Goal: Submit feedback/report problem: Submit feedback/report problem

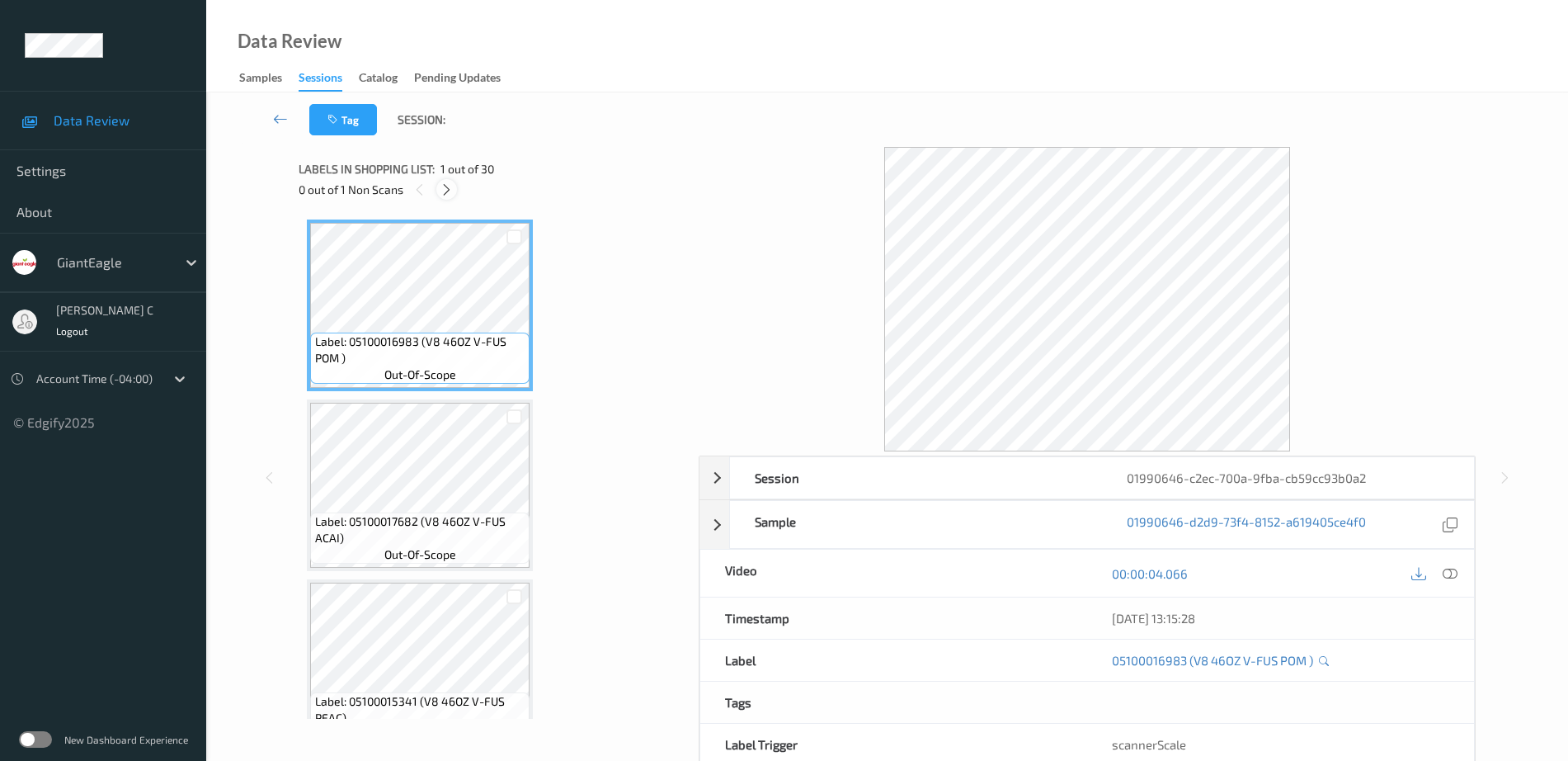
click at [448, 187] on icon at bounding box center [446, 190] width 14 height 15
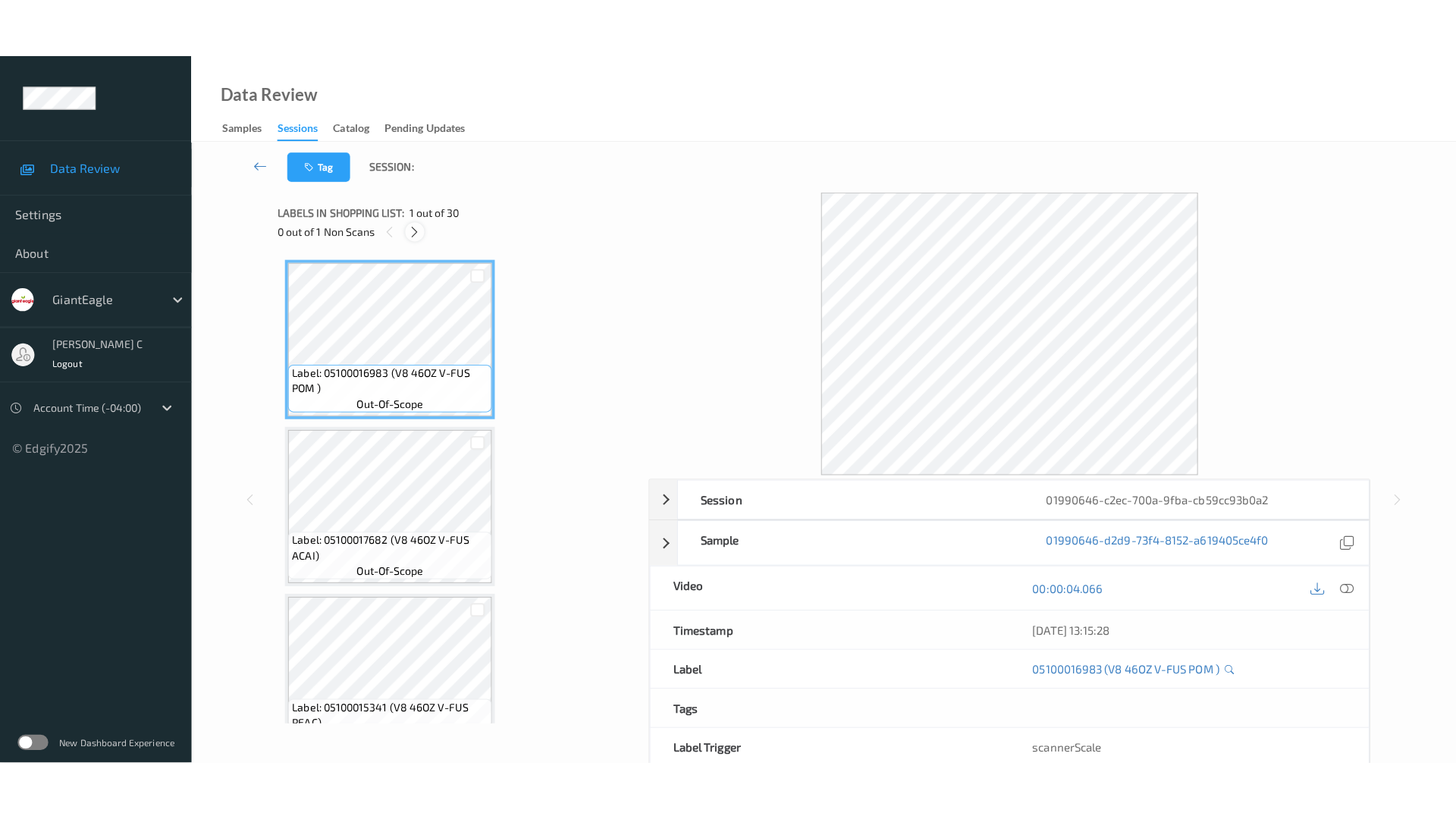
scroll to position [4472, 0]
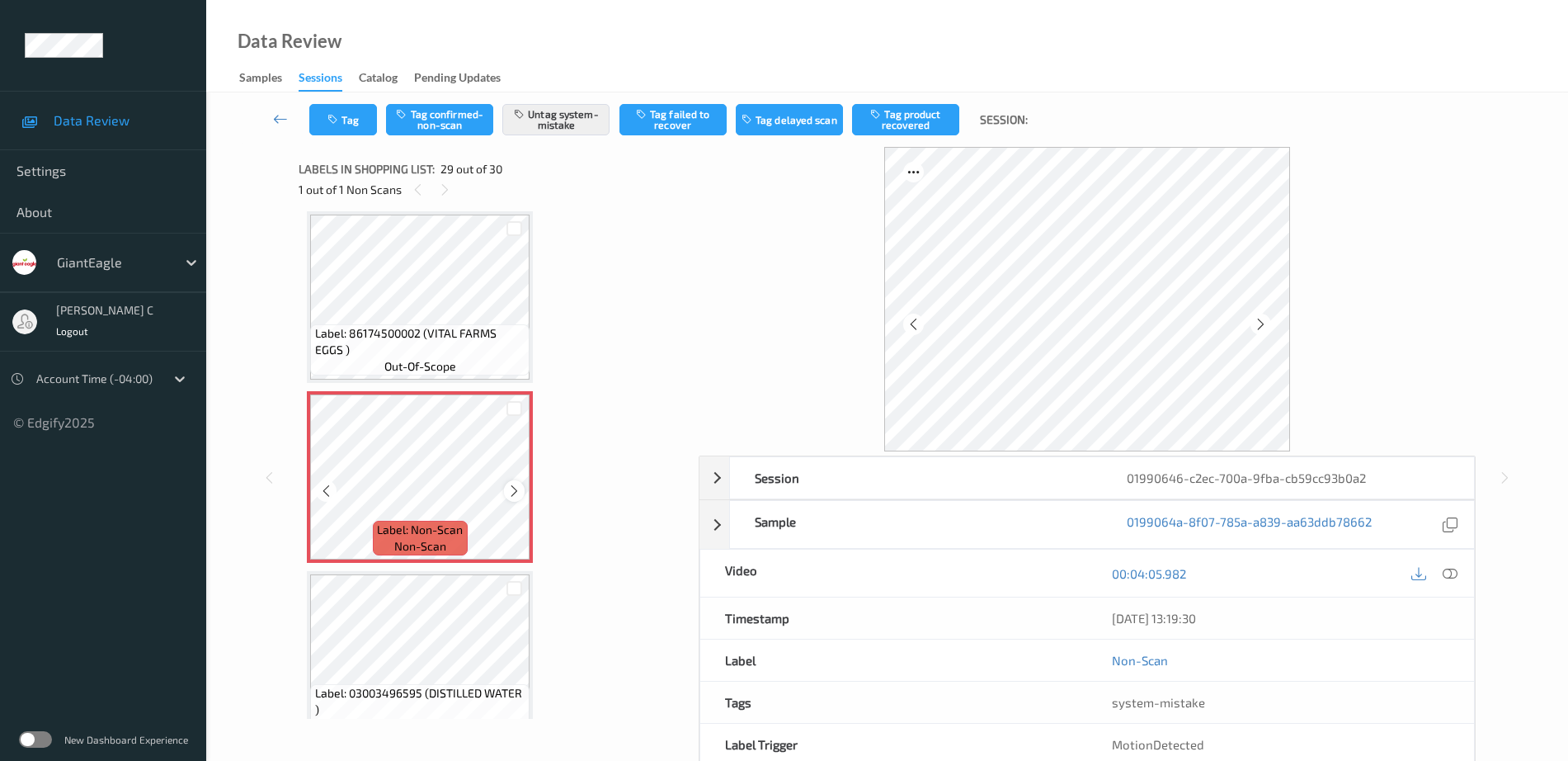
click at [519, 487] on icon at bounding box center [514, 491] width 14 height 15
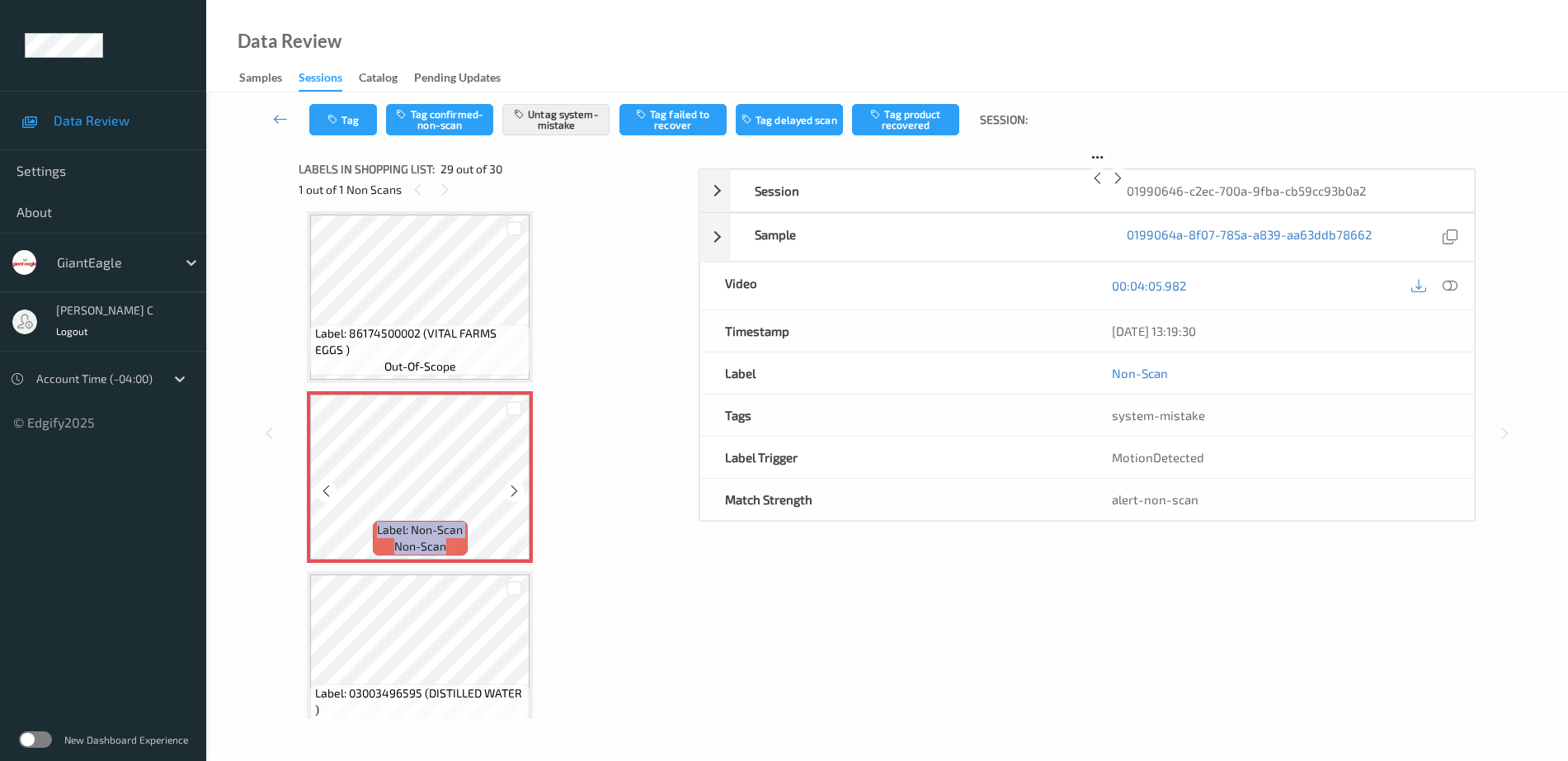
click at [519, 487] on icon at bounding box center [514, 491] width 14 height 15
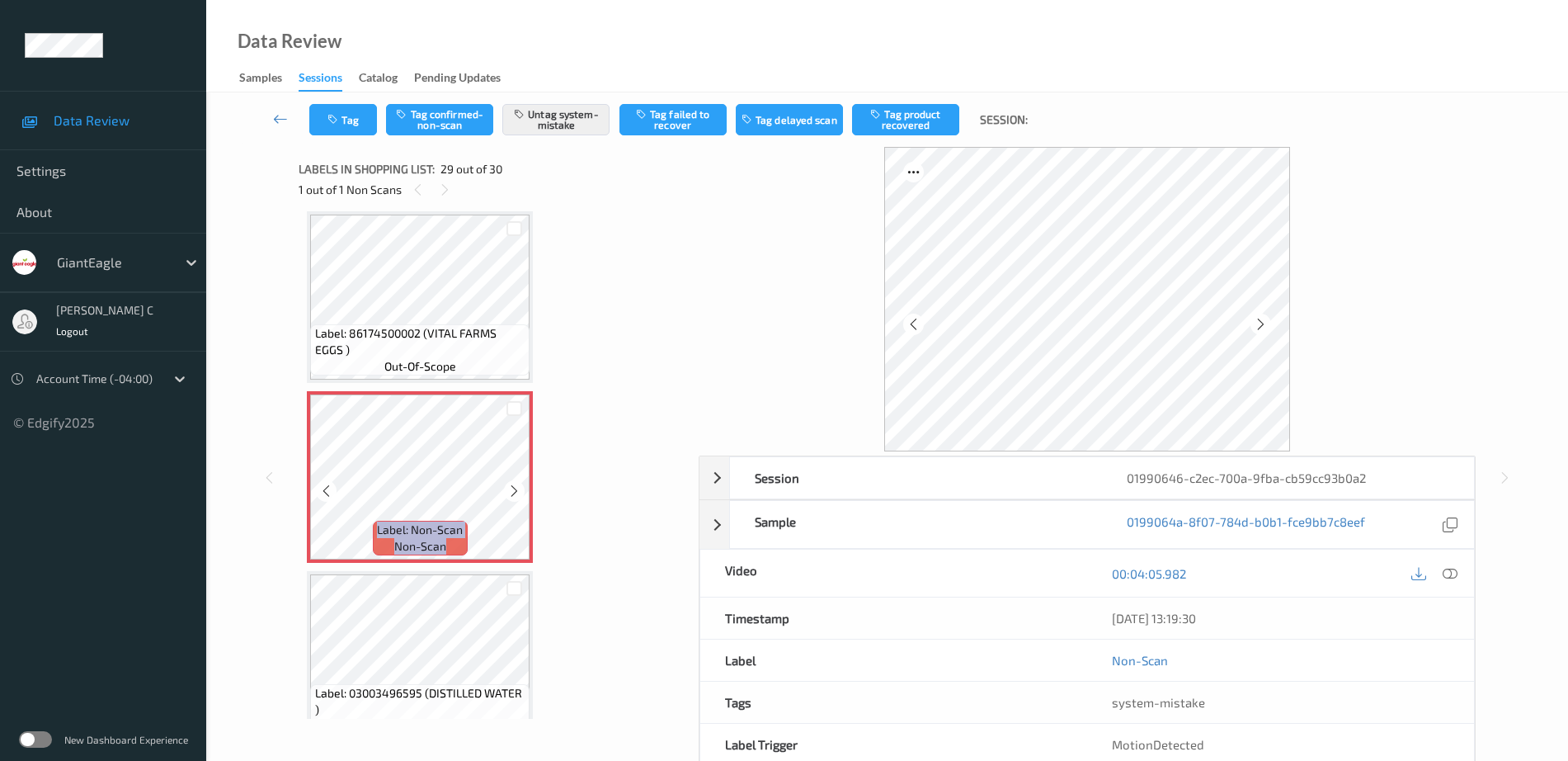
click at [519, 487] on icon at bounding box center [514, 491] width 14 height 15
click at [444, 343] on span "Label: 86174500002 (VITAL FARMS EGGS )" at bounding box center [421, 342] width 211 height 33
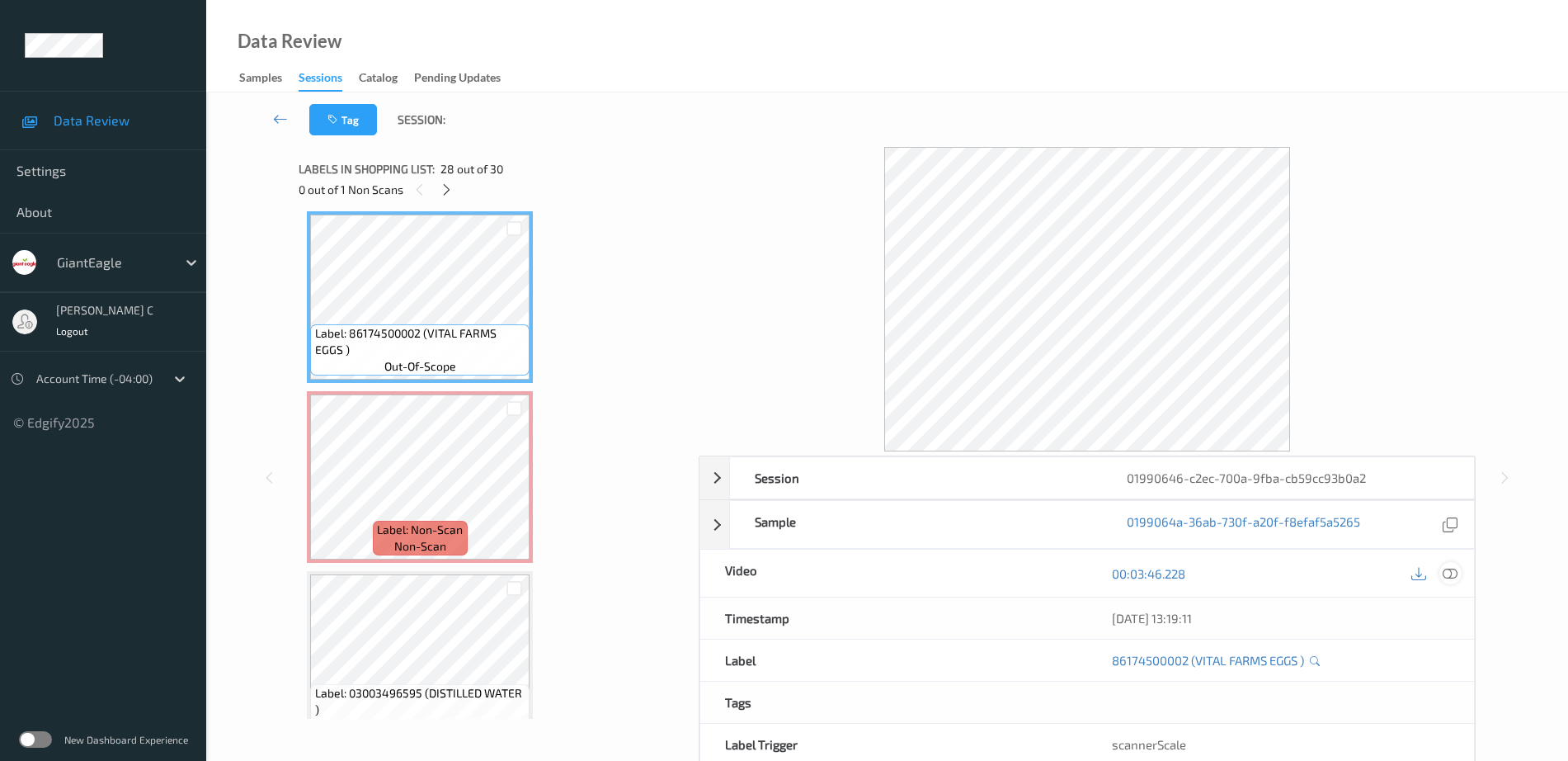
click at [1453, 573] on icon at bounding box center [1451, 574] width 15 height 15
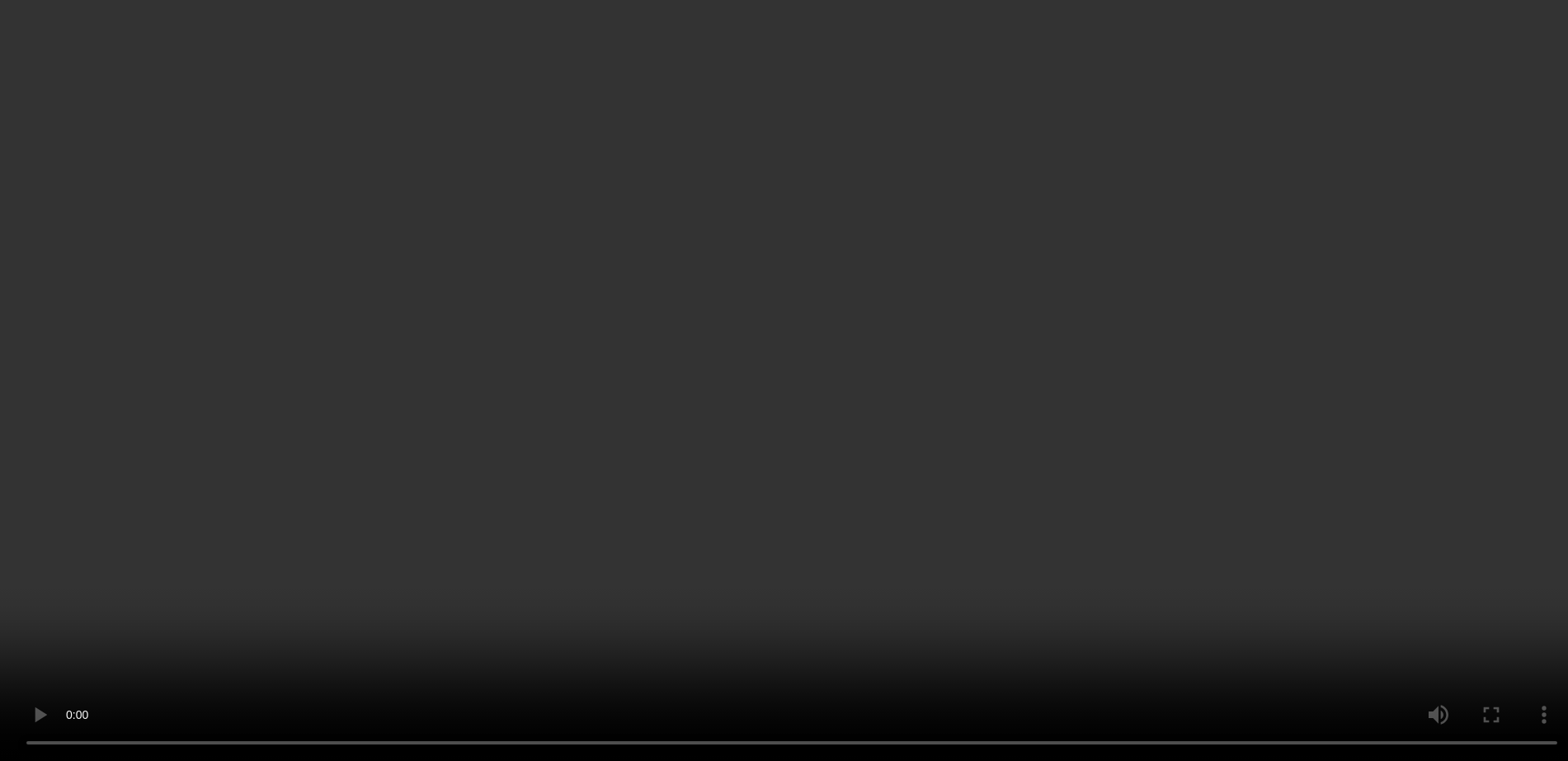
scroll to position [722, 0]
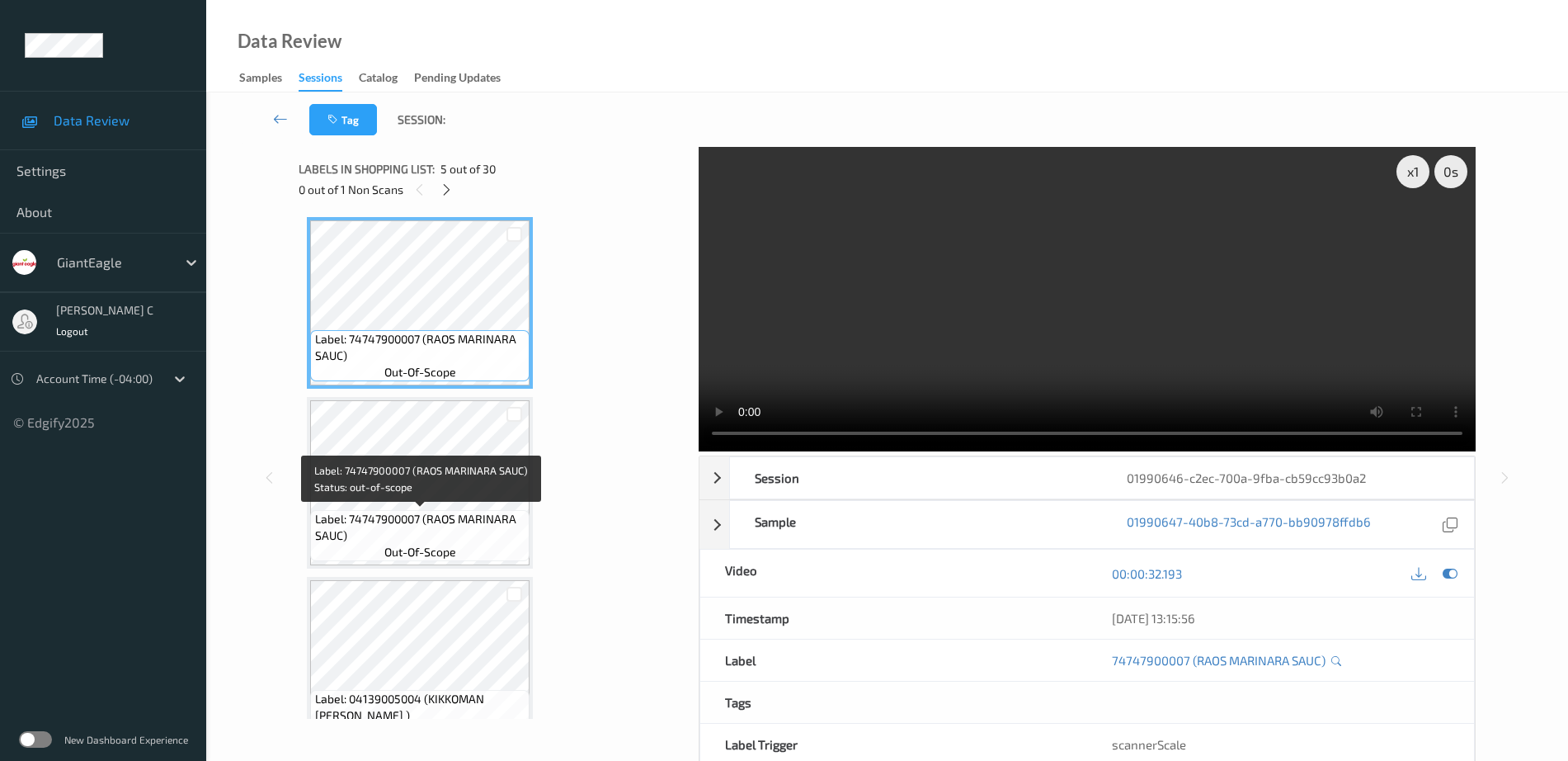
click at [414, 526] on span "Label: 74747900007 (RAOS MARINARA SAUC)" at bounding box center [421, 527] width 211 height 33
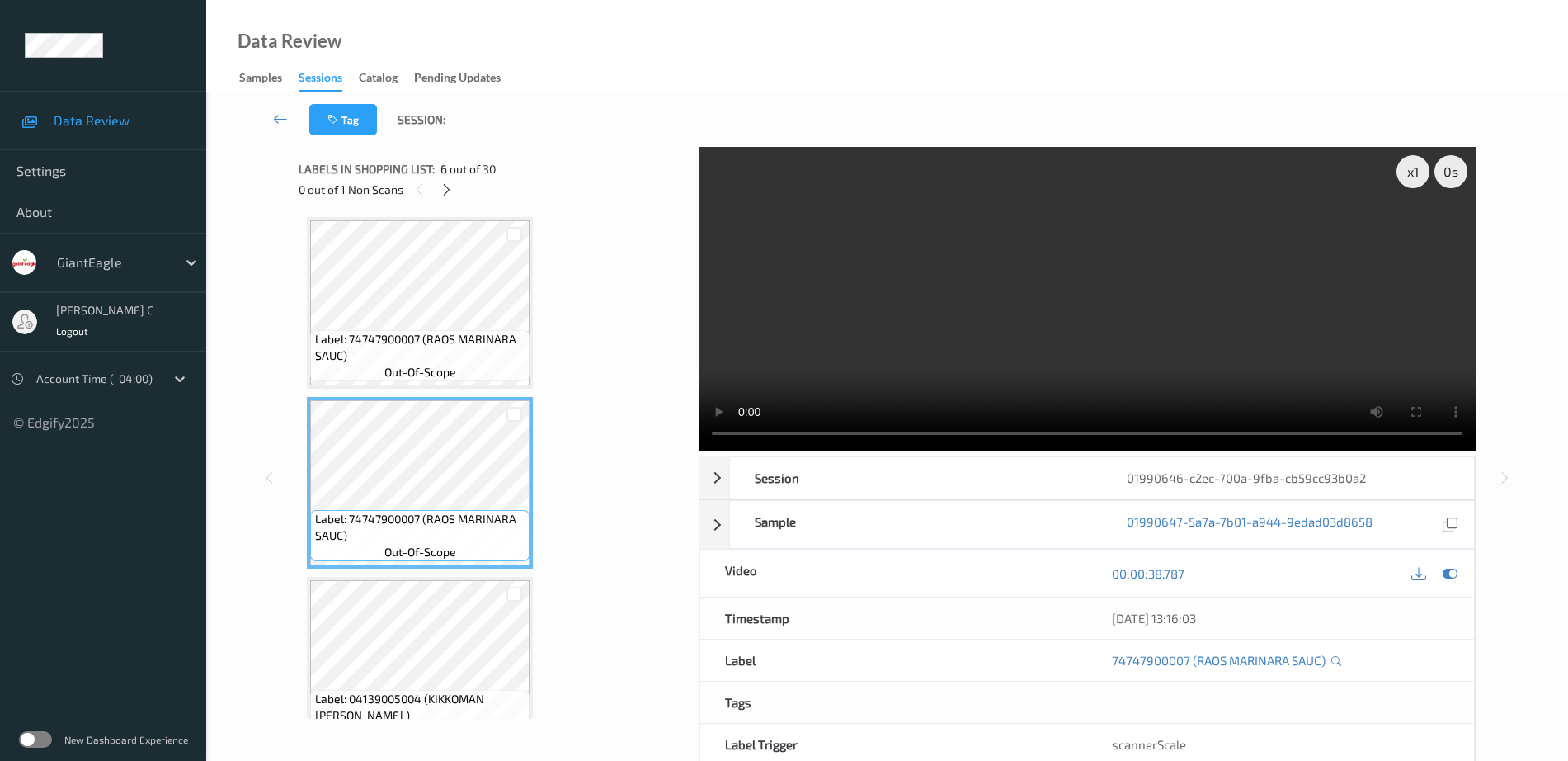
scroll to position [929, 0]
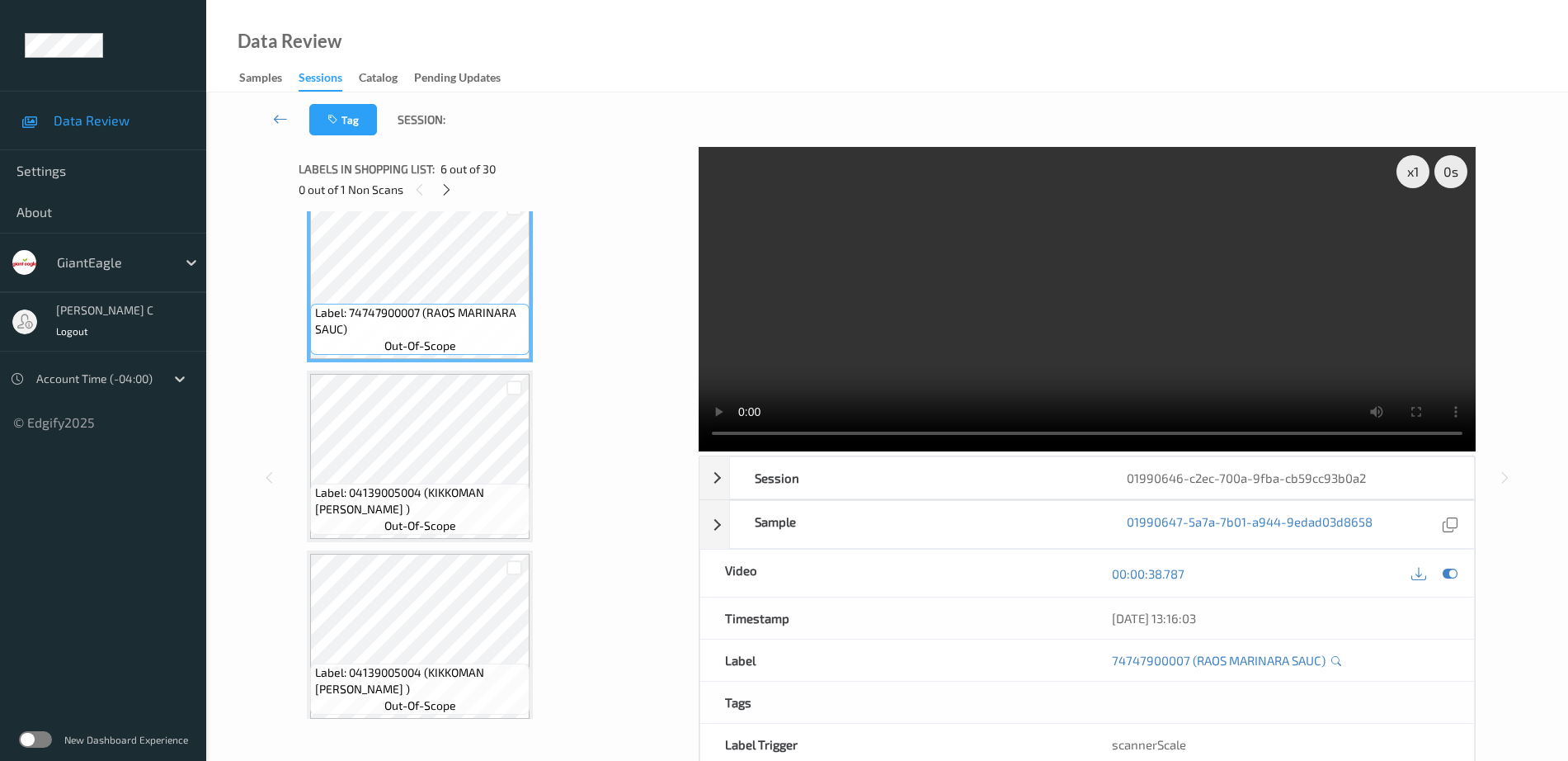
click at [433, 494] on span "Label: 04139005004 (KIKKOMAN [PERSON_NAME] )" at bounding box center [421, 501] width 211 height 33
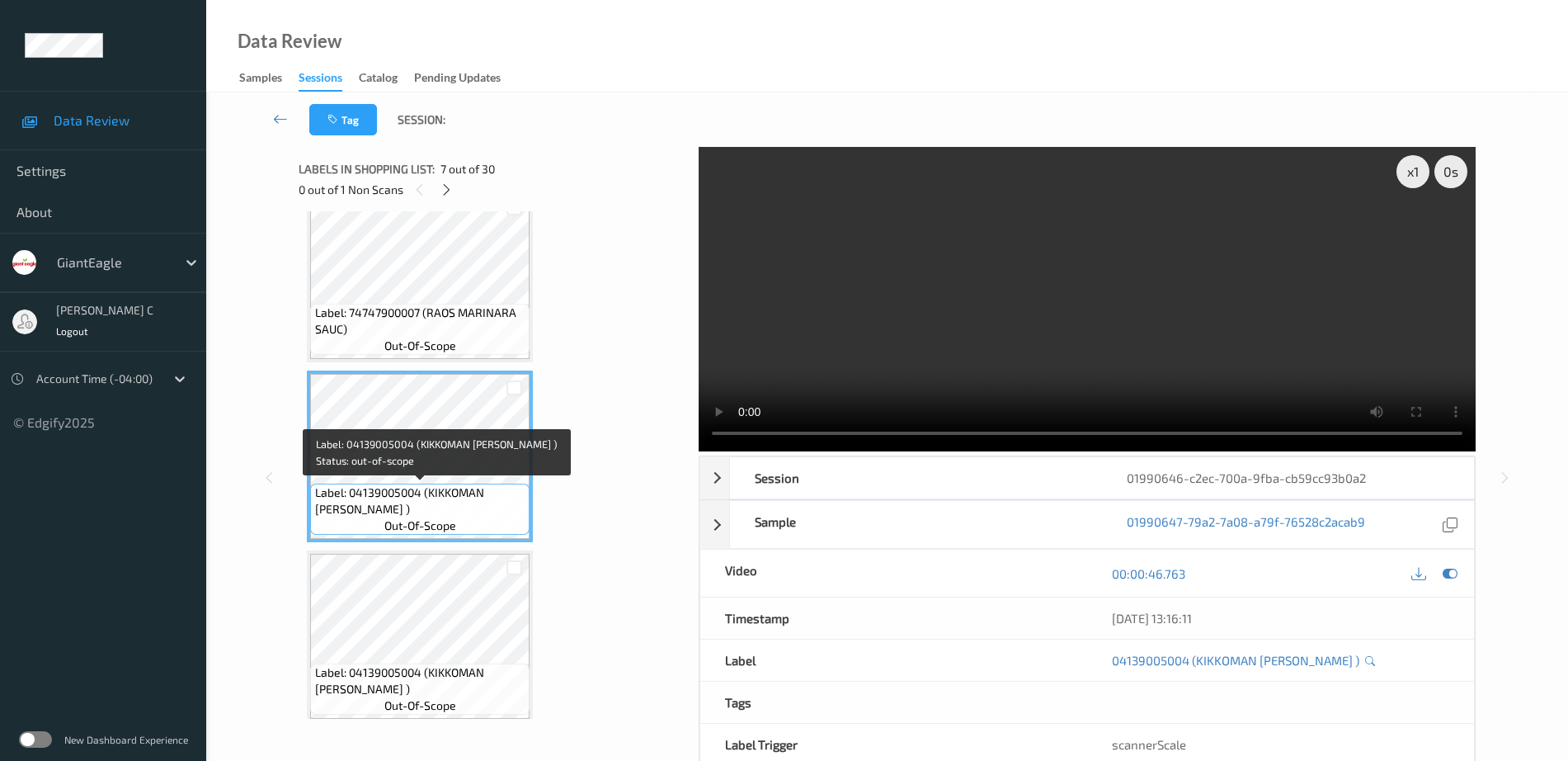
scroll to position [1031, 0]
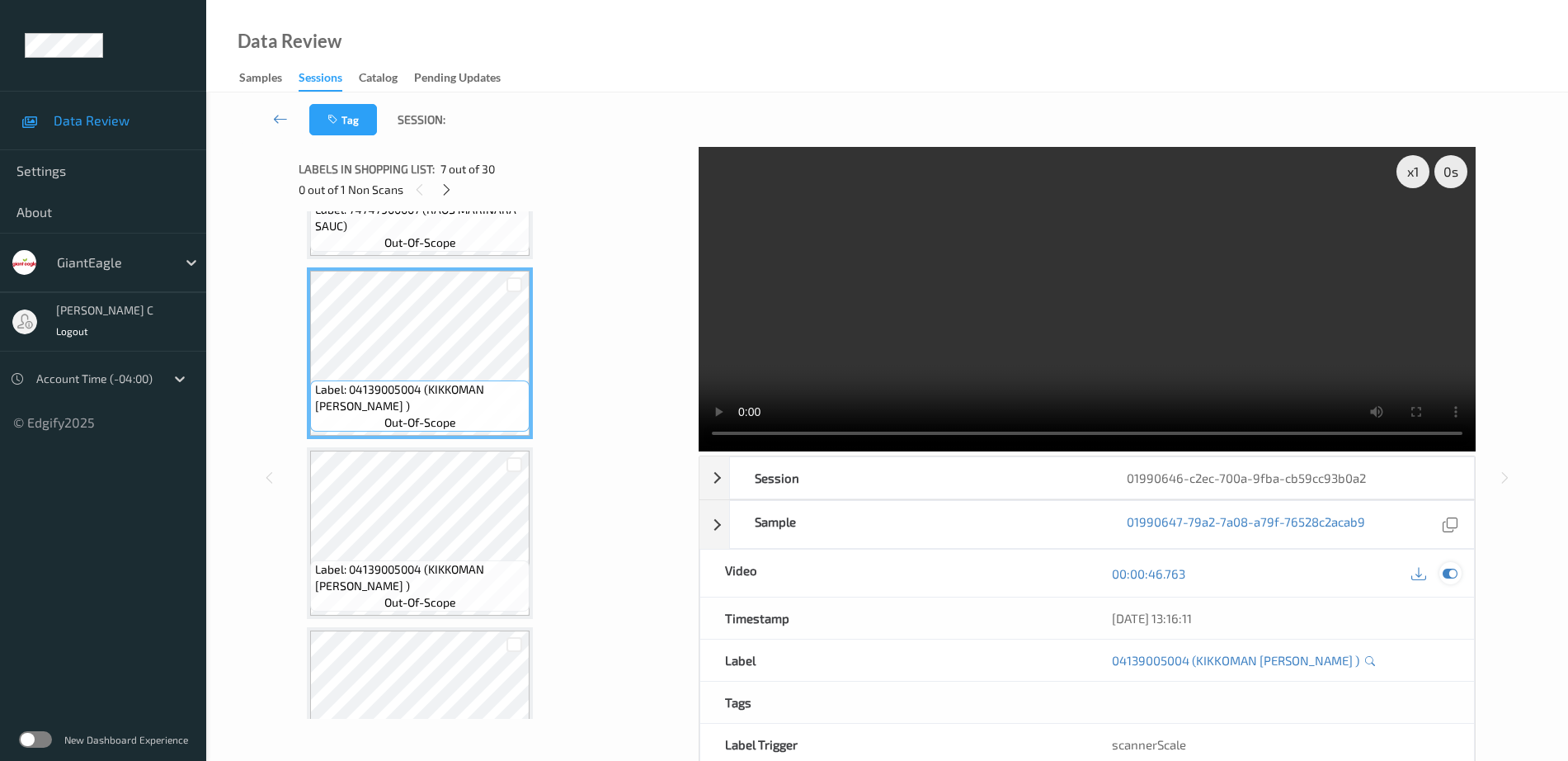
click at [1450, 570] on icon at bounding box center [1451, 574] width 15 height 15
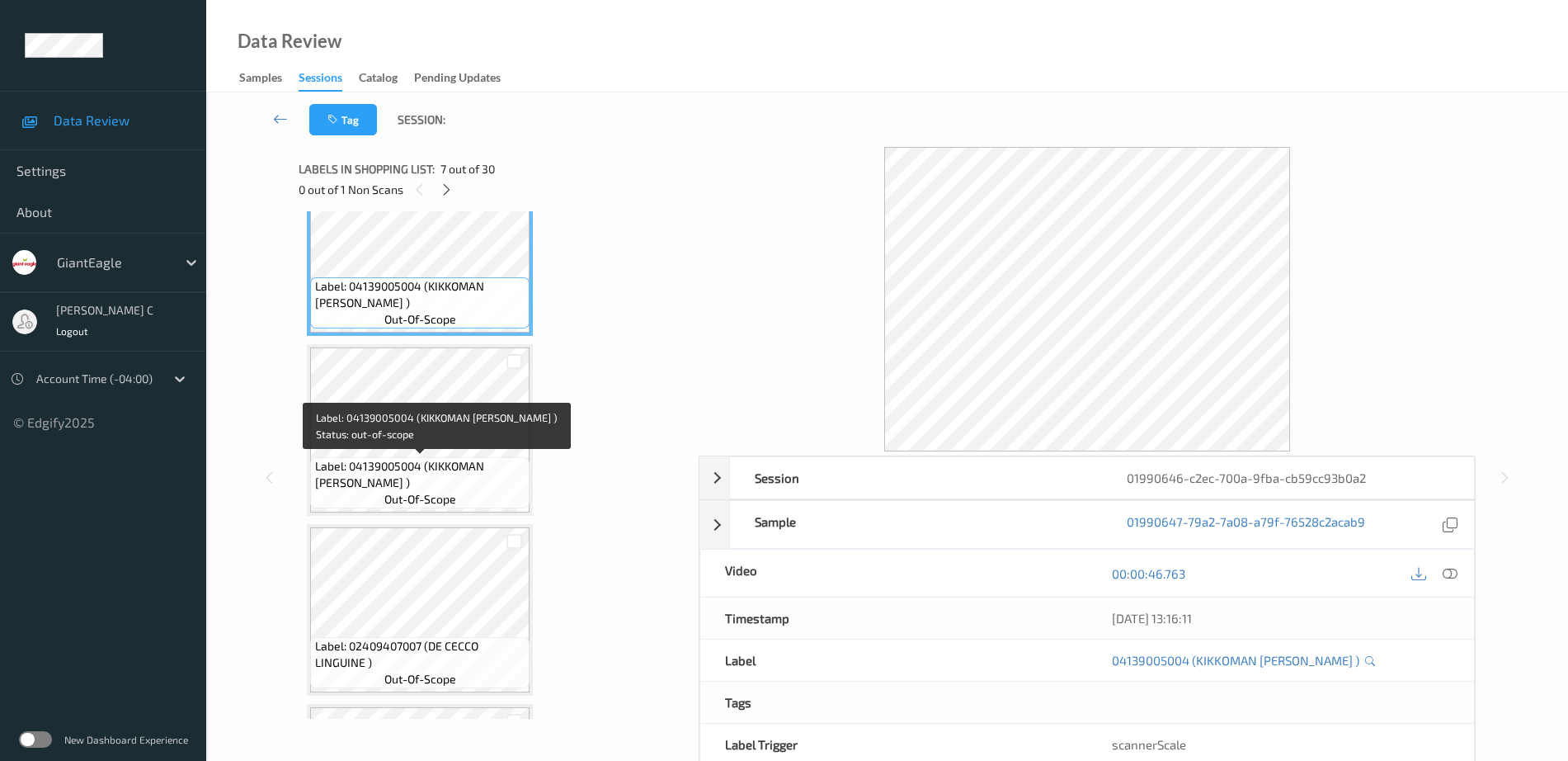
click at [424, 479] on span "Label: 04139005004 (KIKKOMAN [PERSON_NAME] )" at bounding box center [421, 475] width 211 height 33
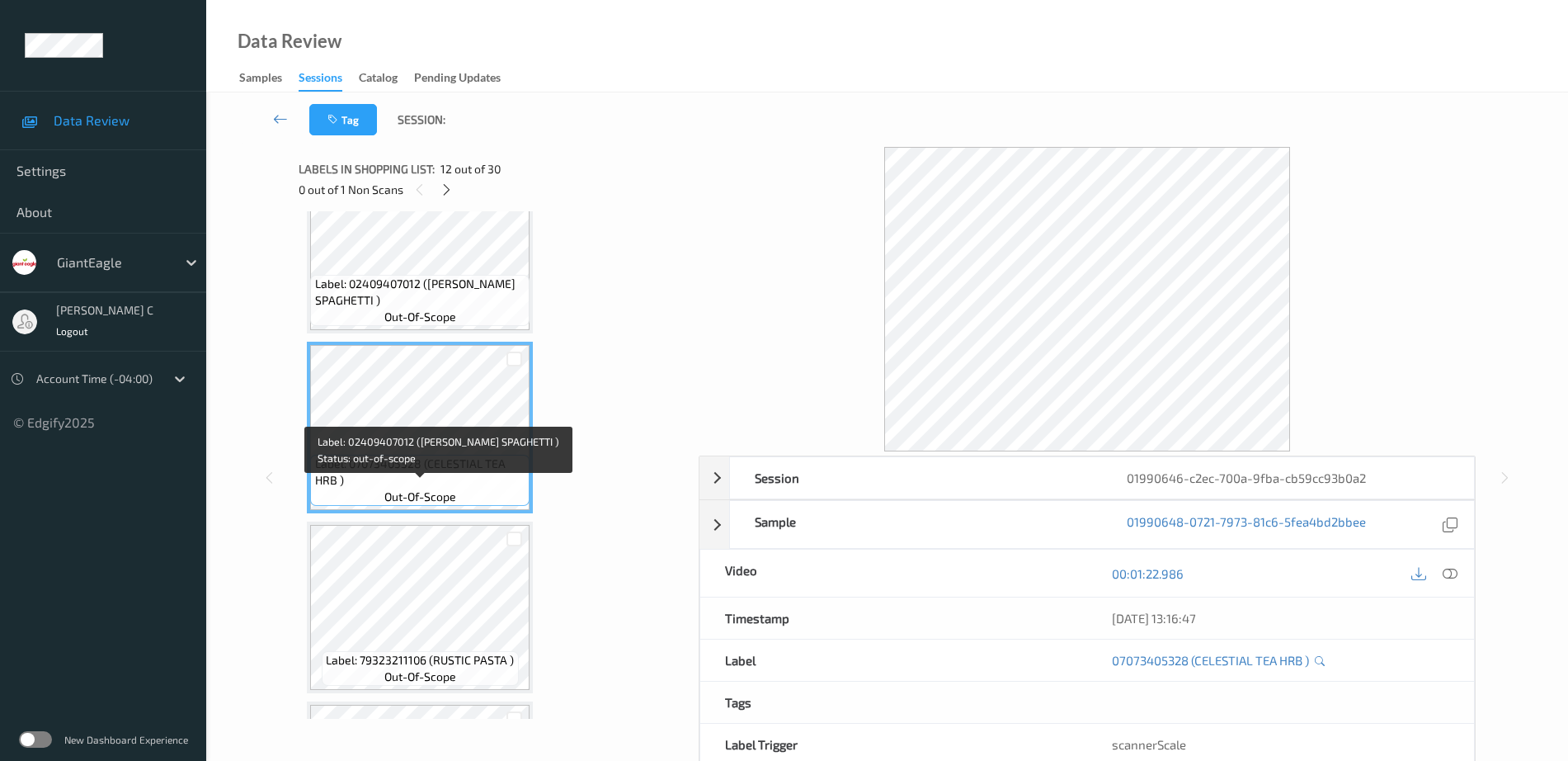
scroll to position [2064, 0]
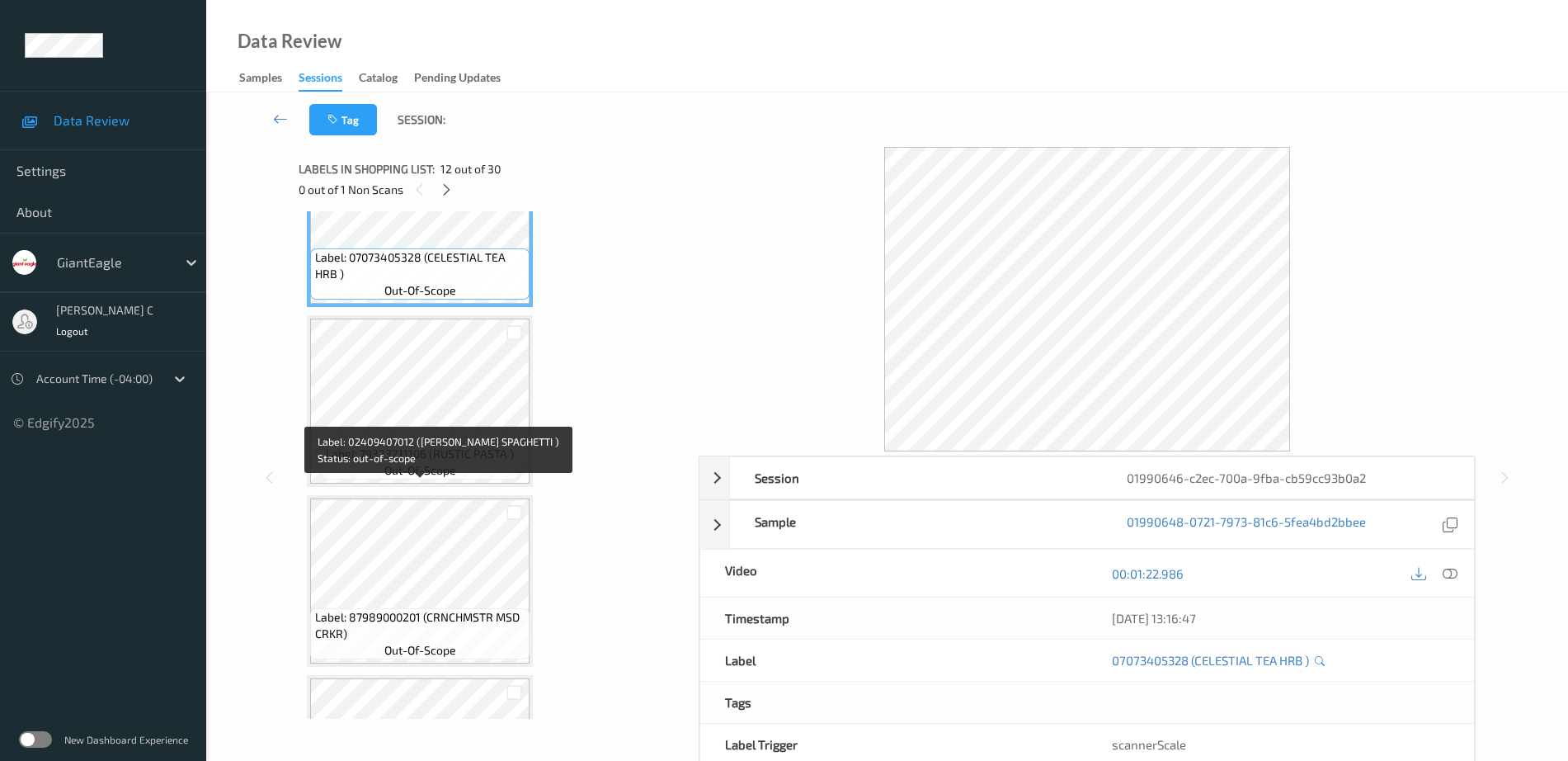
click at [446, 498] on div "Label: 87989000201 (CRNCHMSTR MSD CRKR) out-of-scope" at bounding box center [420, 580] width 226 height 171
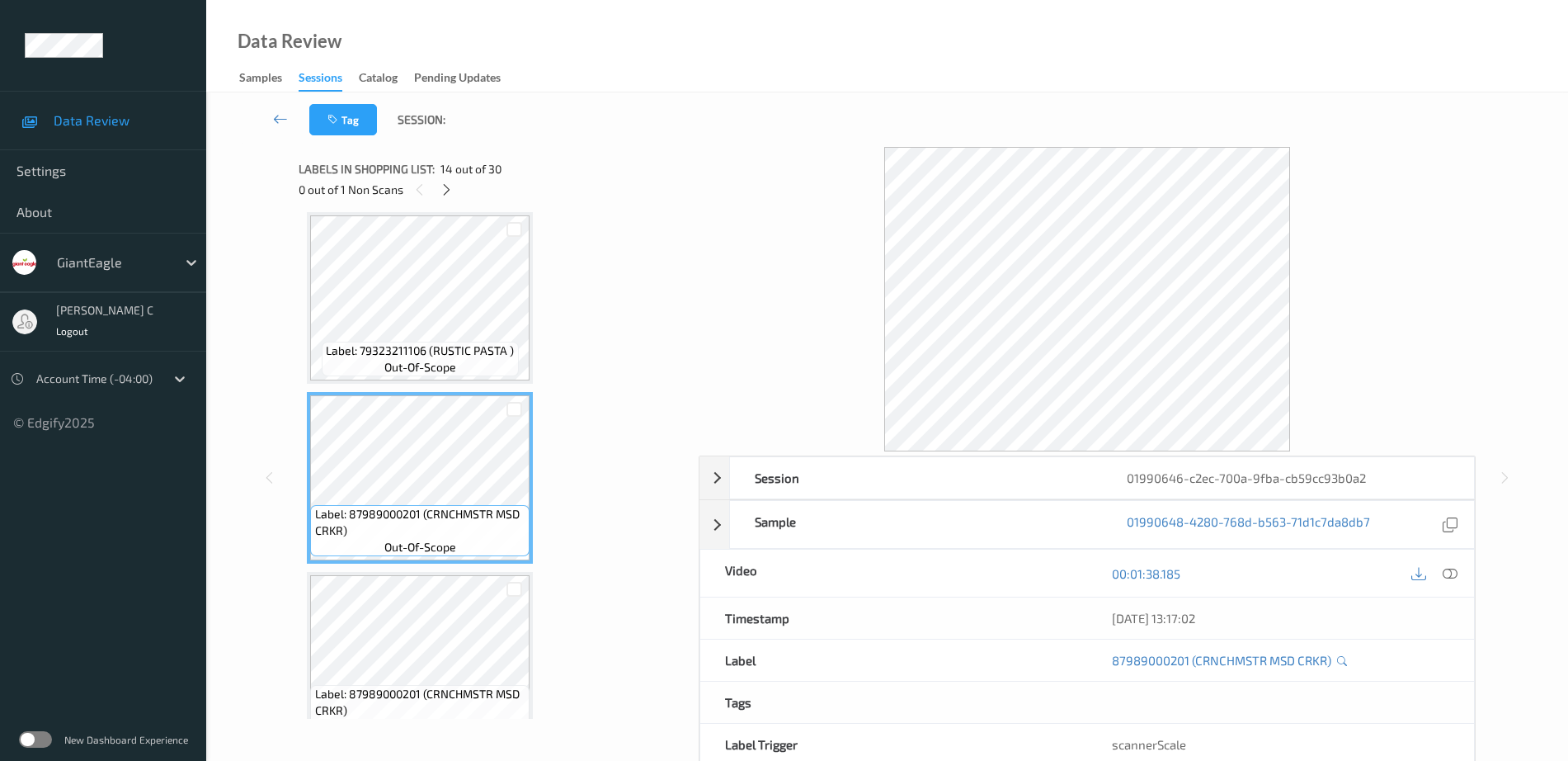
click at [461, 568] on div "Label: 05100016983 (V8 46OZ V-FUS POM ) out-of-scope Label: 05100017682 (V8 46O…" at bounding box center [493, 747] width 372 height 5390
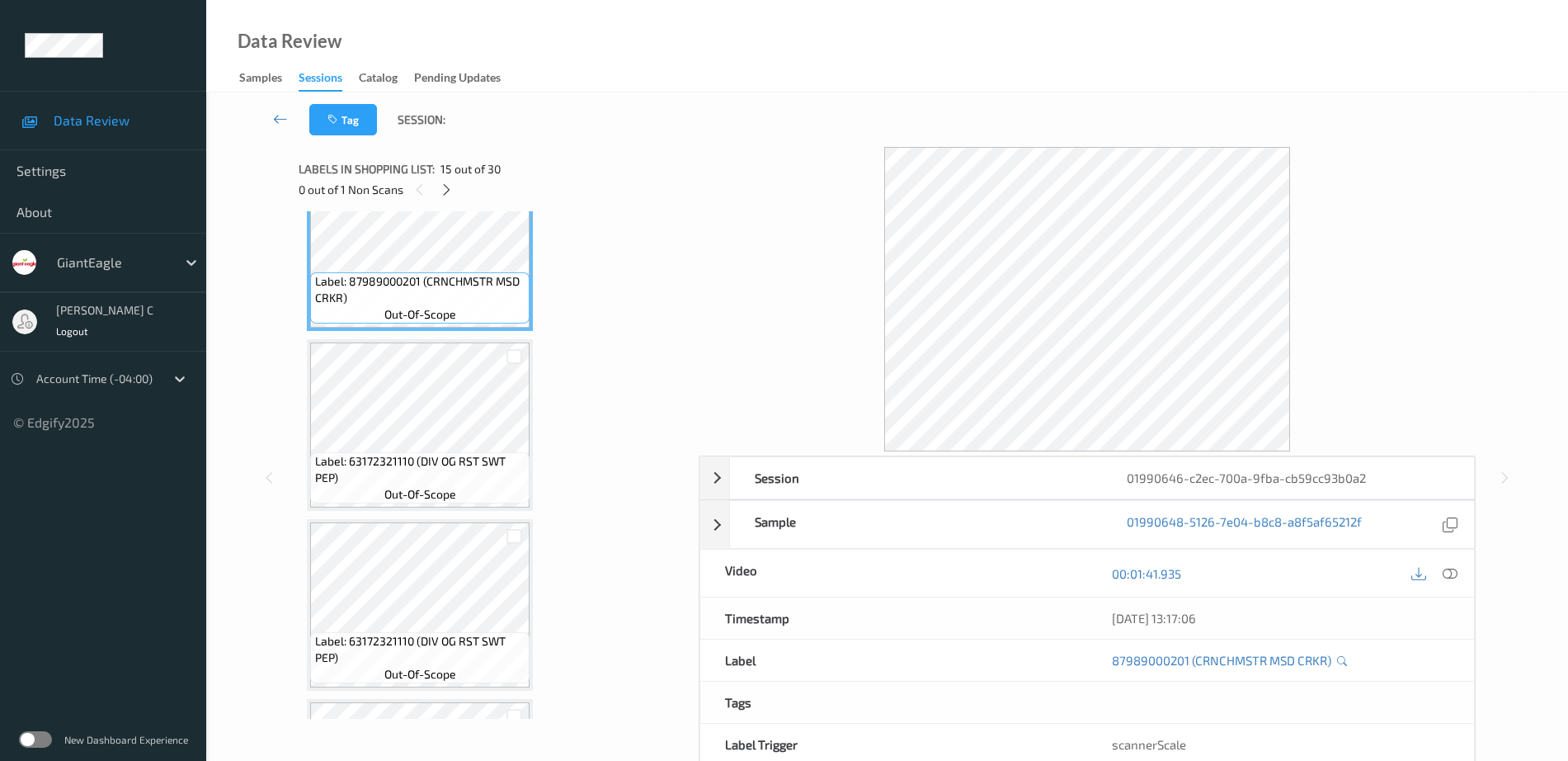
click at [439, 468] on span "Label: 63172321110 (DIV OG RST SWT PEP)" at bounding box center [421, 469] width 211 height 33
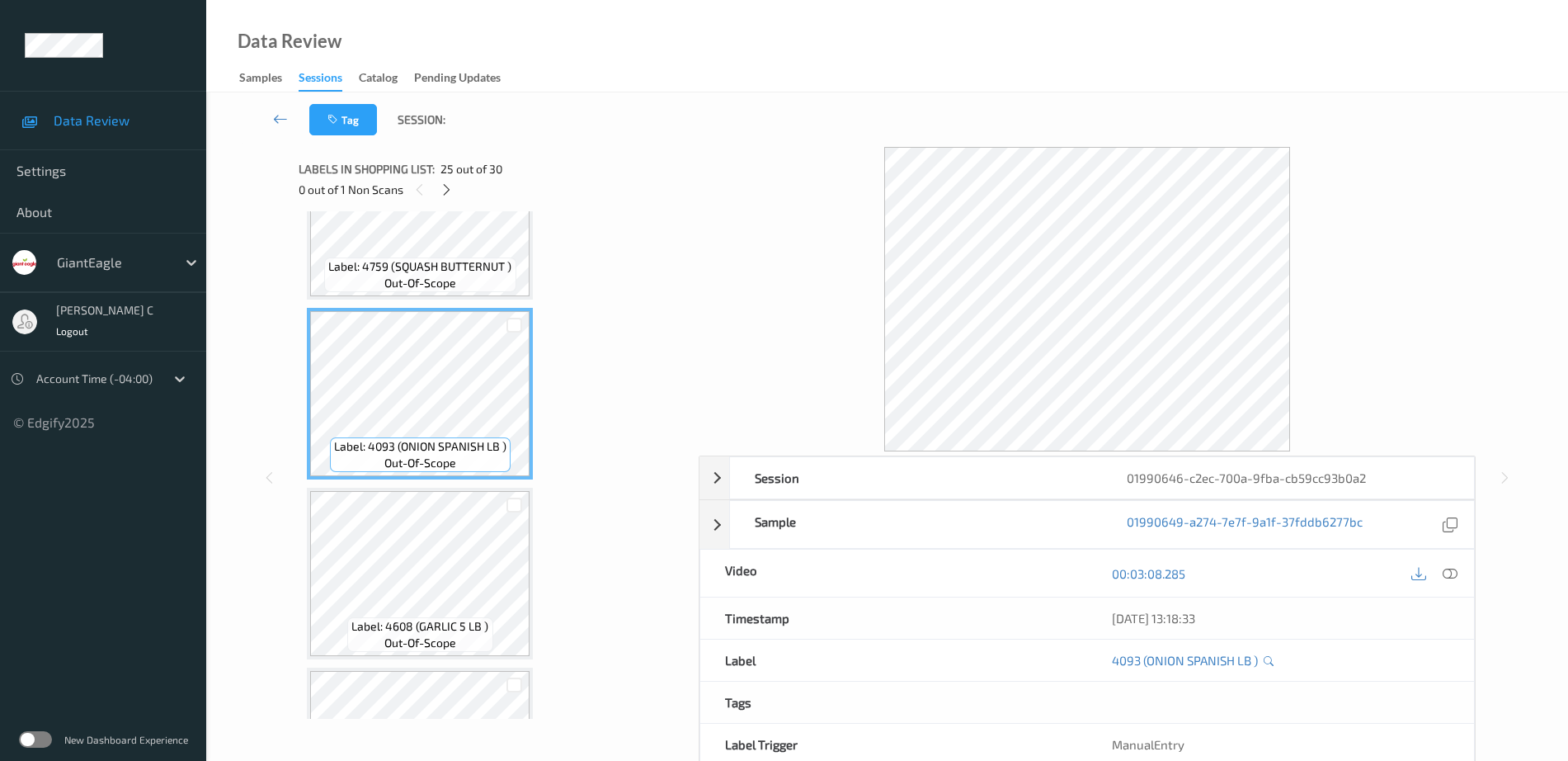
scroll to position [4437, 0]
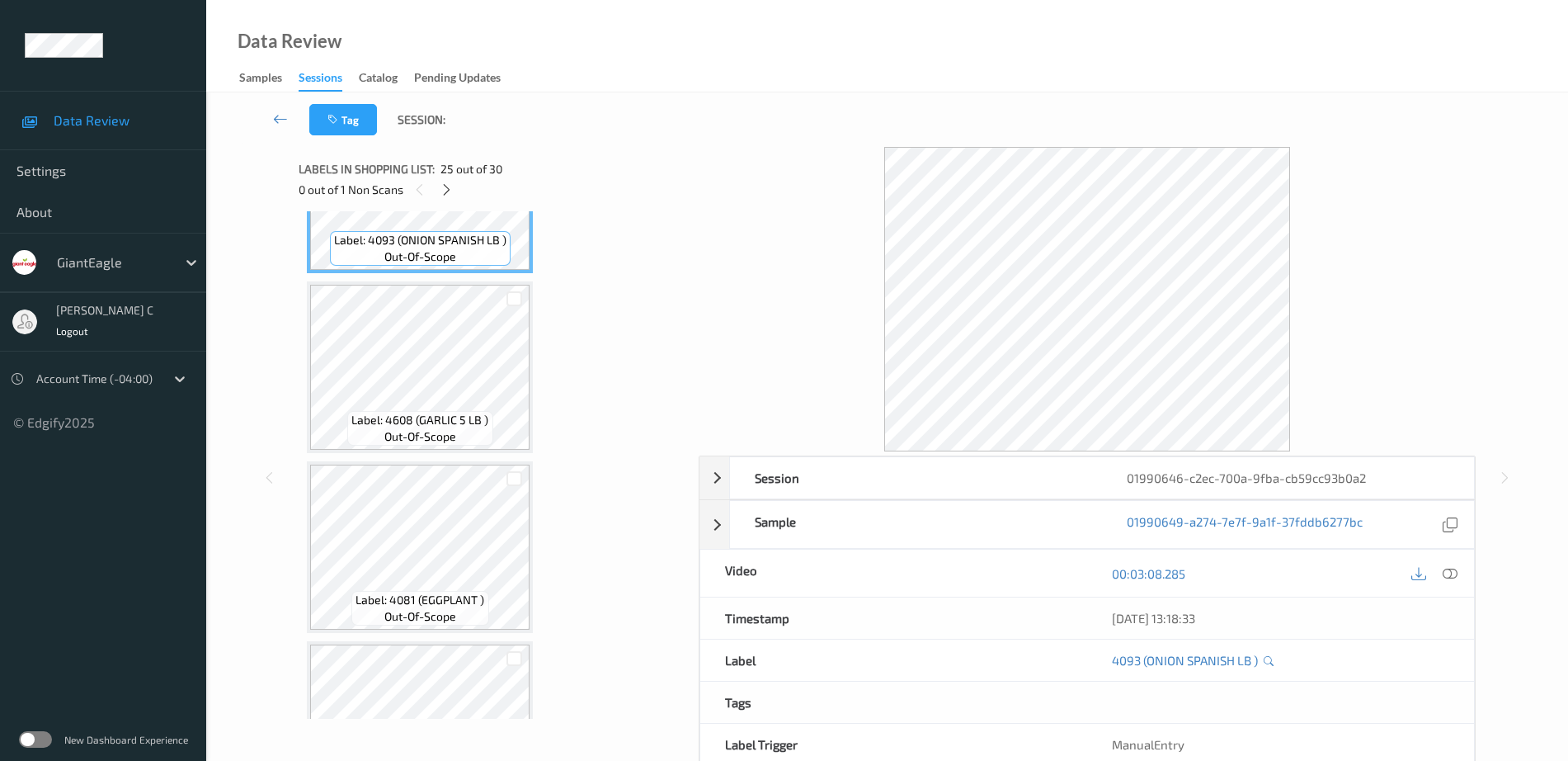
click at [462, 418] on span "Label: 4608 (GARLIC 5 LB )" at bounding box center [420, 420] width 137 height 17
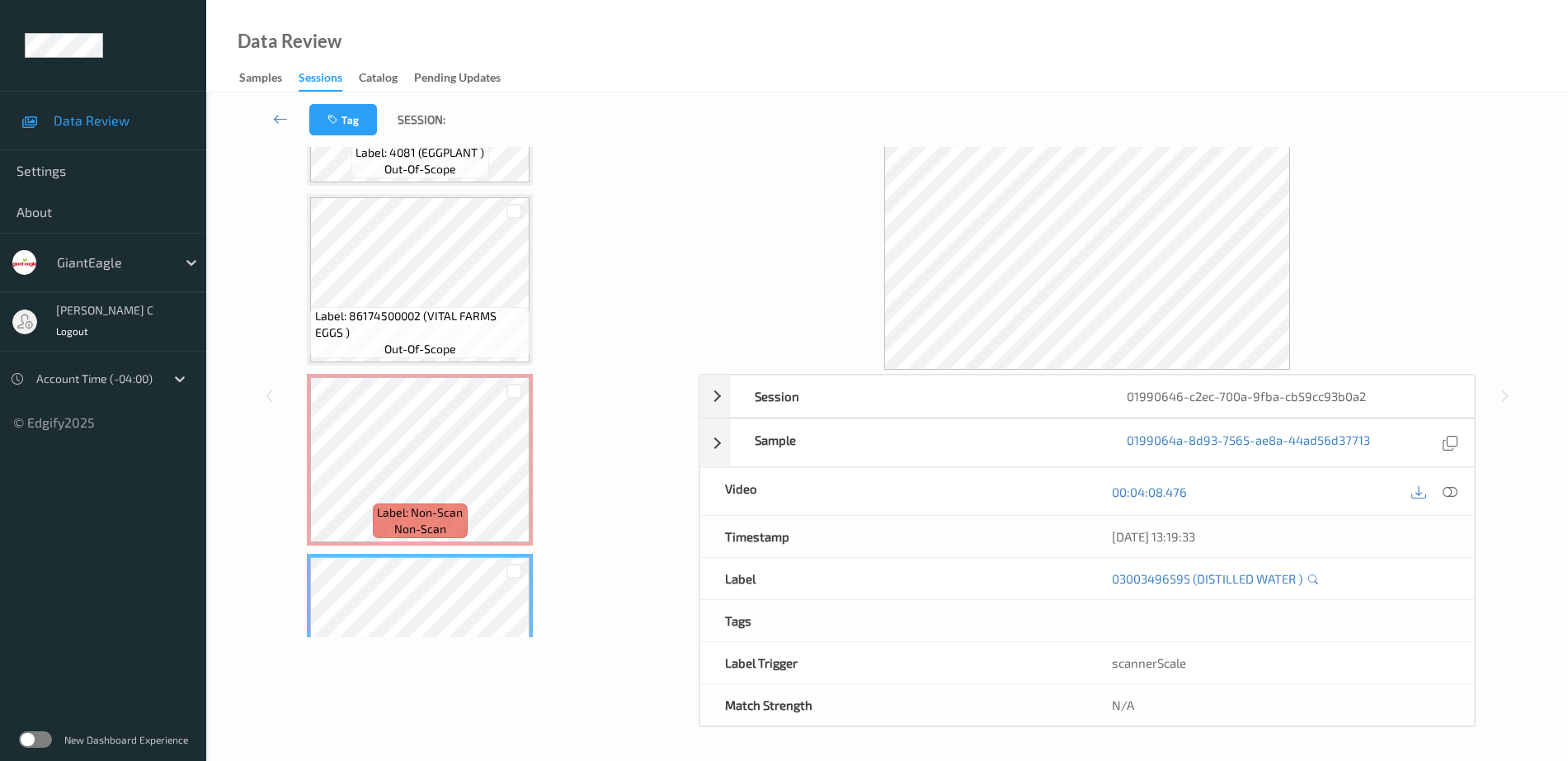
scroll to position [4693, 0]
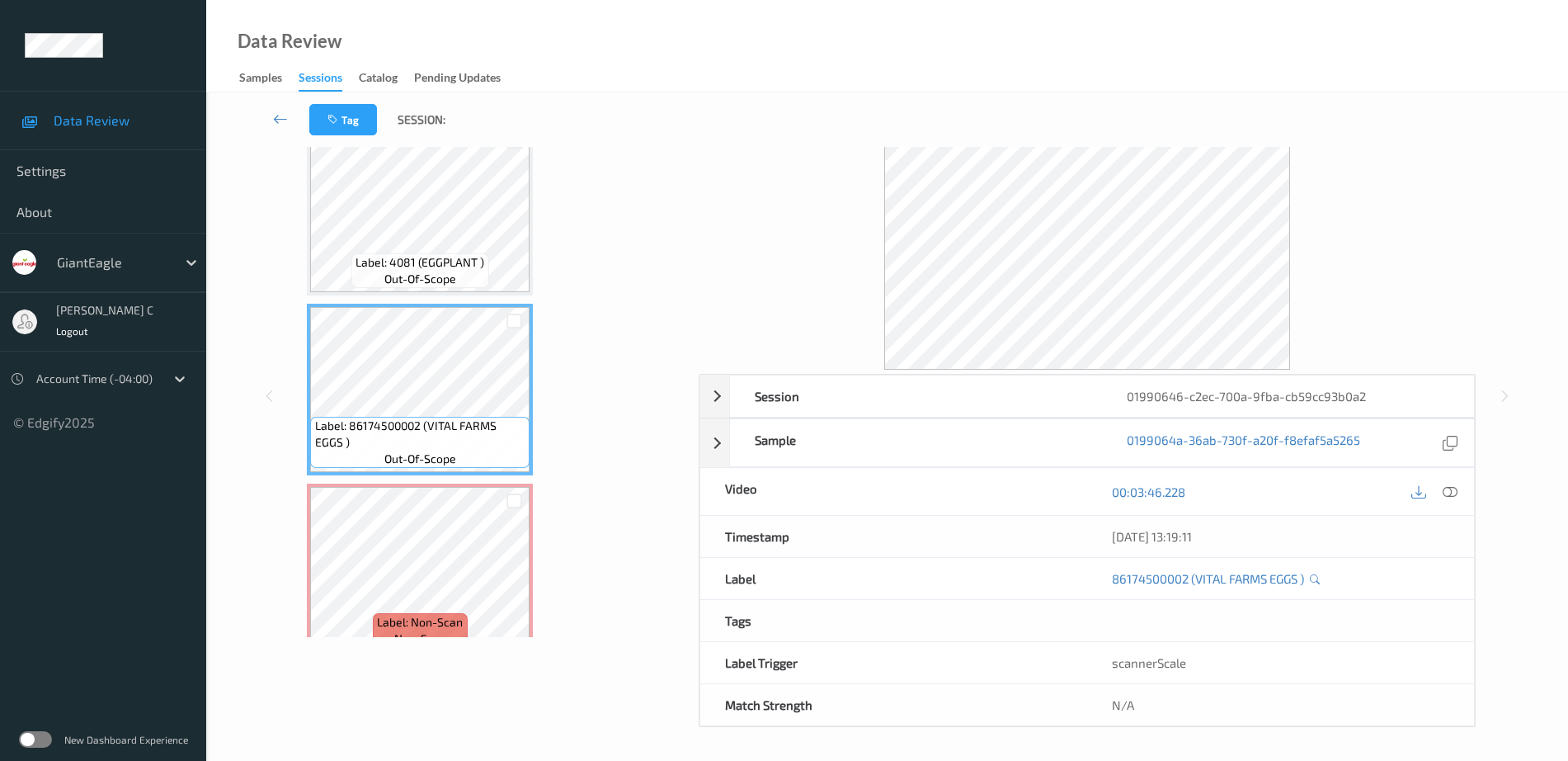
click at [1439, 496] on div at bounding box center [1434, 491] width 54 height 22
click at [1452, 484] on icon at bounding box center [1451, 491] width 15 height 15
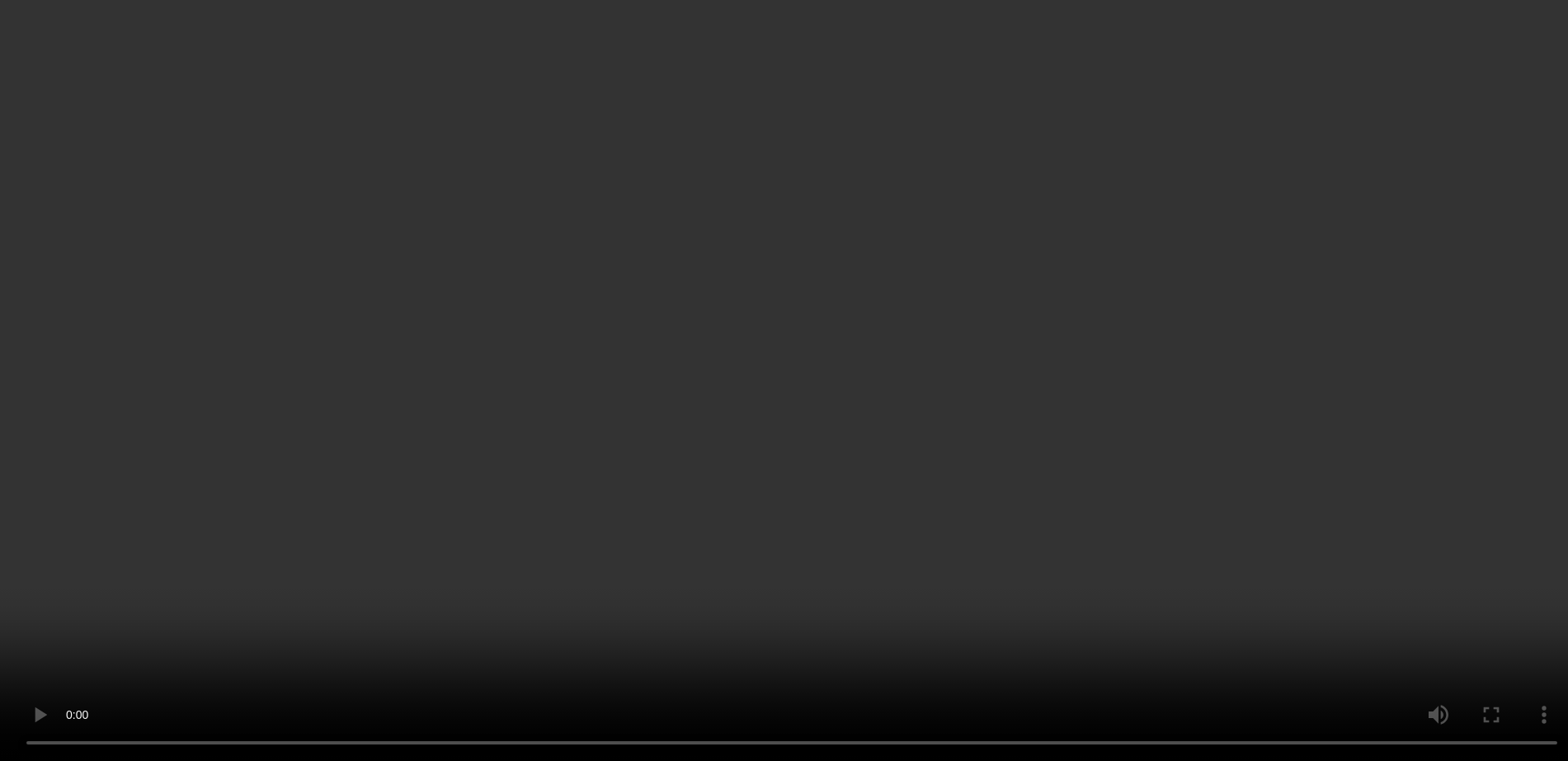
scroll to position [4899, 0]
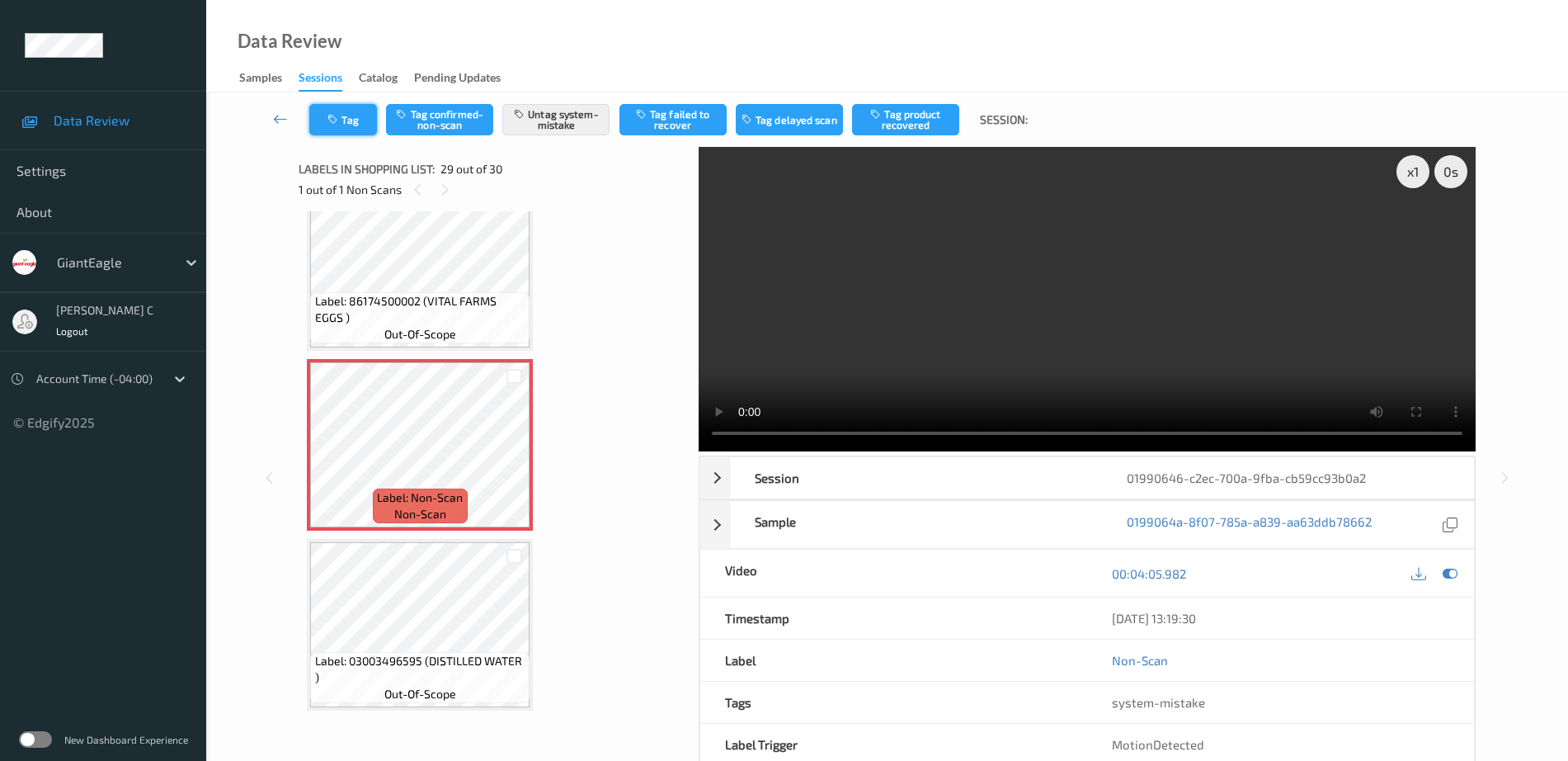
click at [326, 107] on button "Tag" at bounding box center [344, 119] width 68 height 31
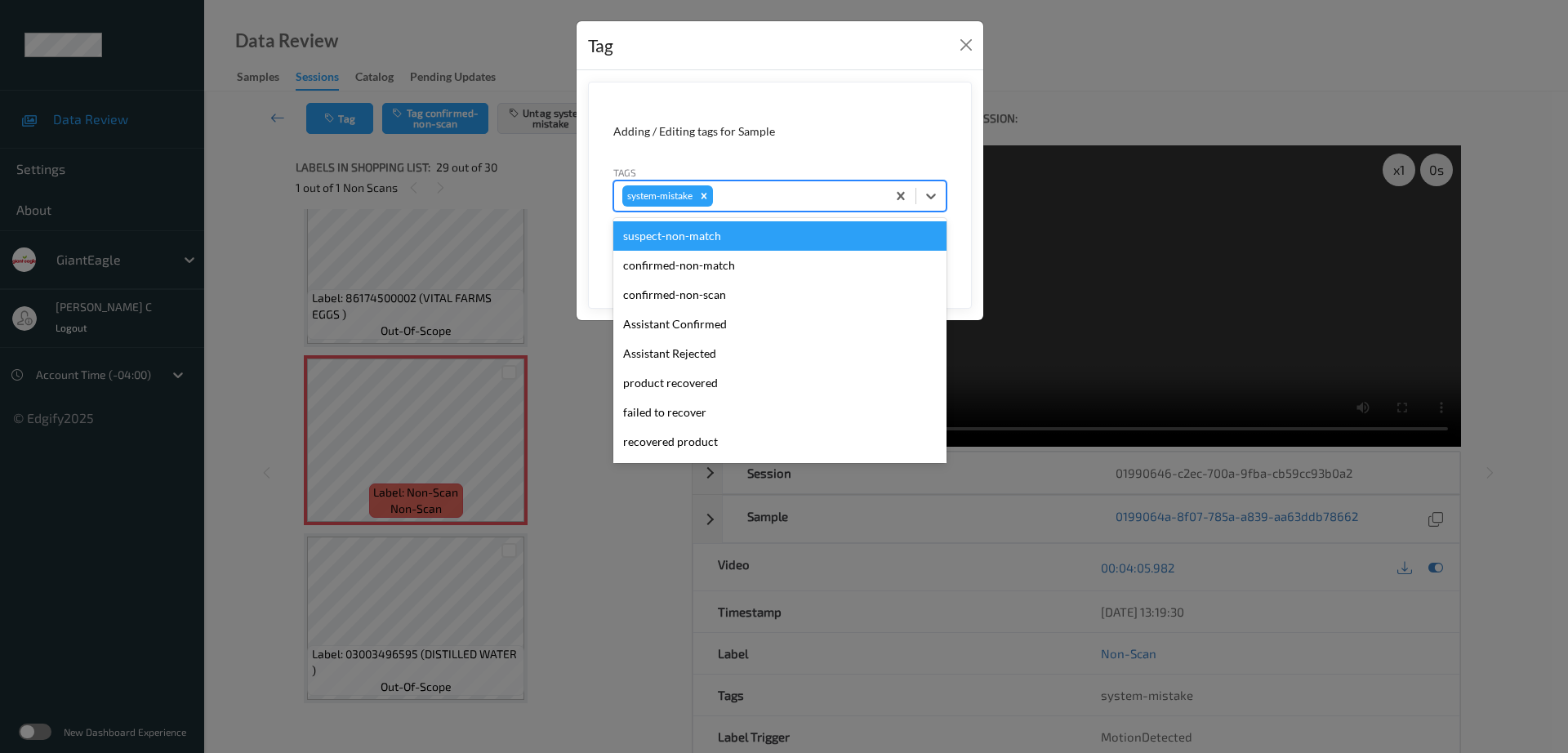
click at [733, 192] on div at bounding box center [798, 196] width 162 height 20
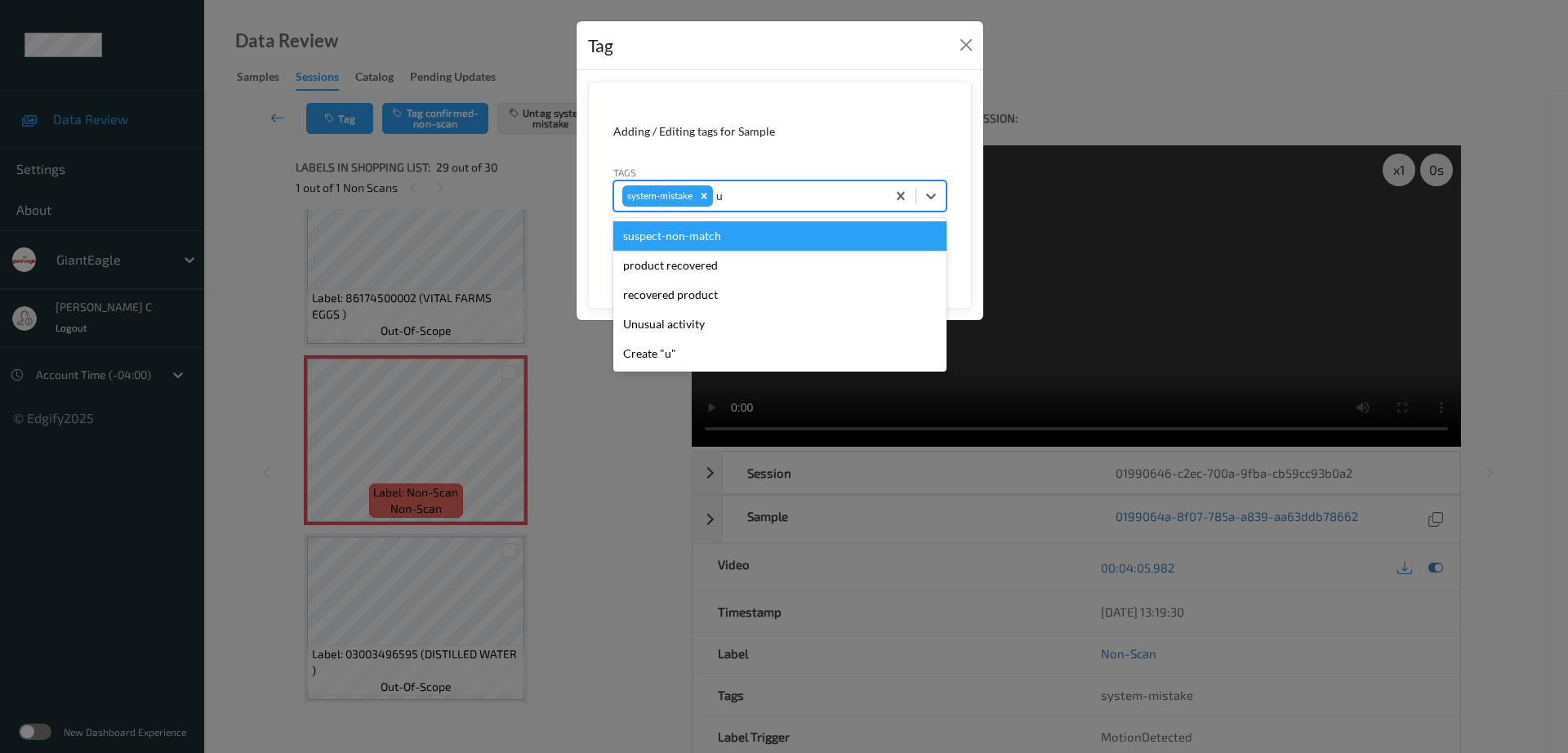
type input "un"
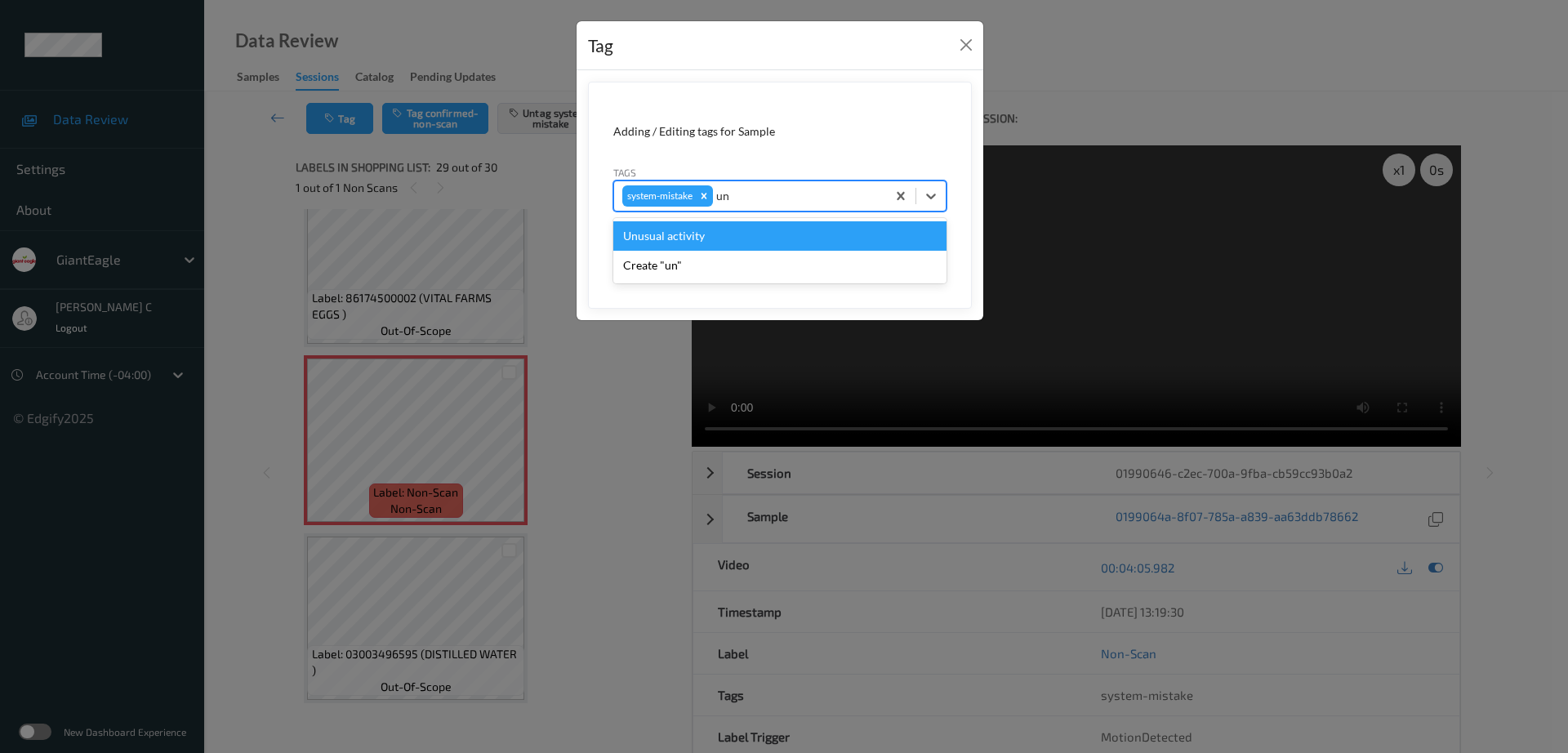
click at [691, 228] on div "Unusual activity" at bounding box center [779, 236] width 333 height 29
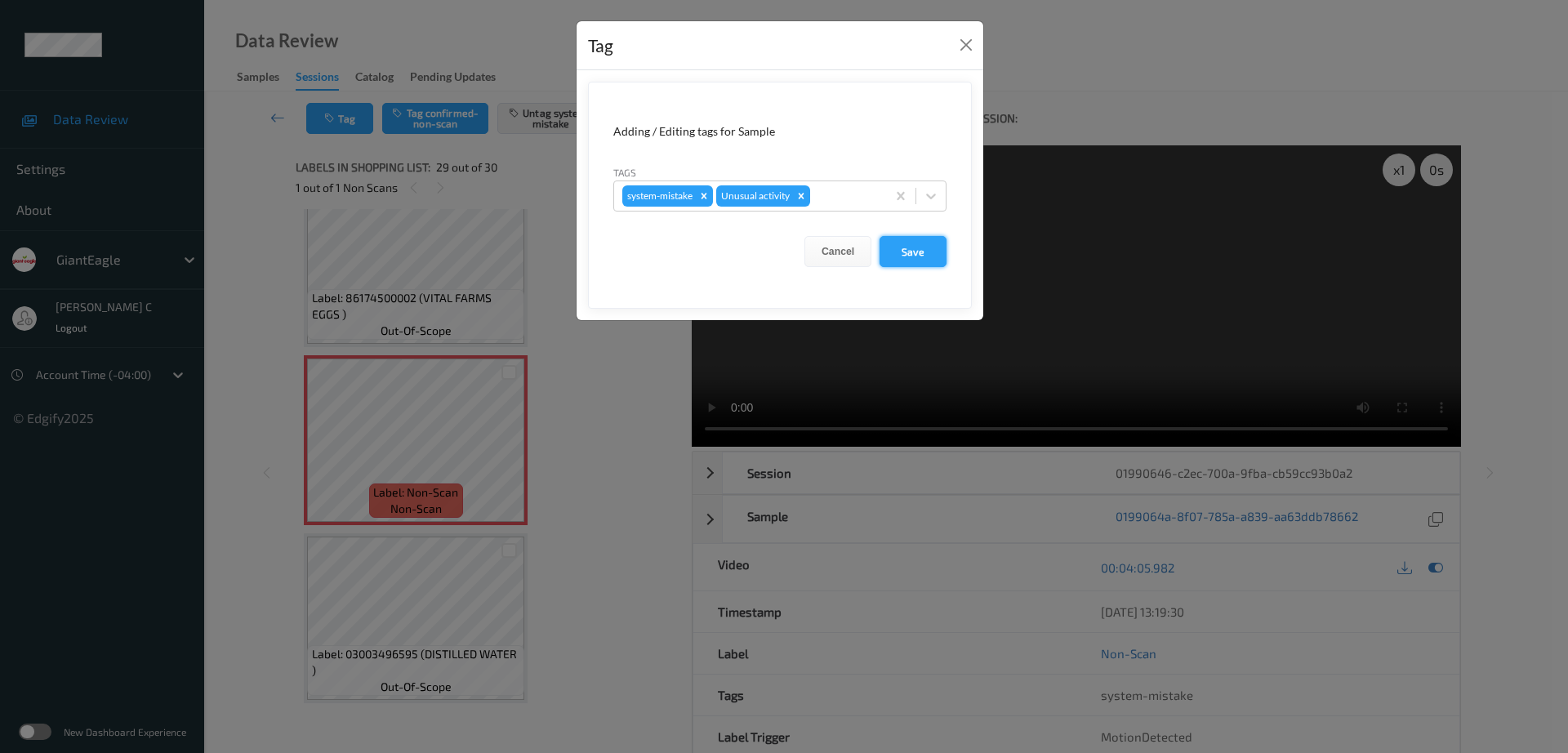
click at [911, 254] on button "Save" at bounding box center [914, 251] width 67 height 31
